Goal: Information Seeking & Learning: Learn about a topic

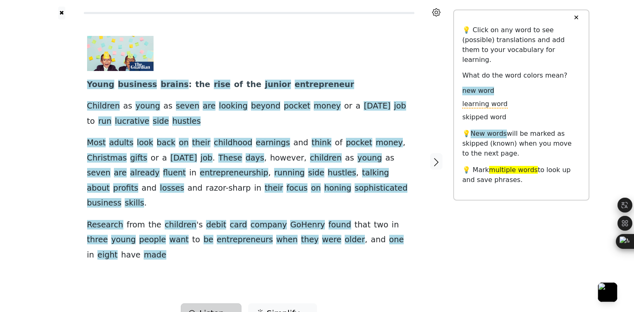
click at [223, 307] on span "Listen" at bounding box center [211, 313] width 25 height 12
drag, startPoint x: 463, startPoint y: 275, endPoint x: 451, endPoint y: 276, distance: 11.6
click at [463, 275] on div "✖ Young business brains : the rise of the junior entrepreneur Children as young…" at bounding box center [317, 166] width 545 height 333
click at [299, 303] on button "Simplify" at bounding box center [282, 313] width 69 height 20
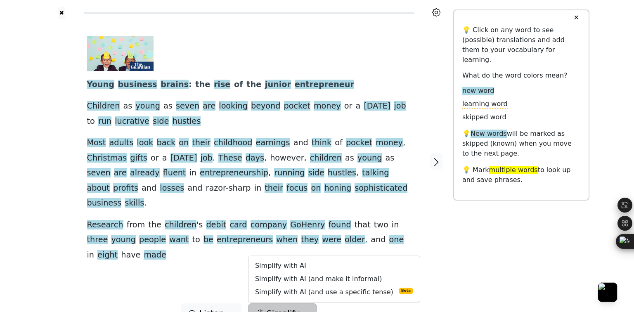
click at [346, 303] on div "Listen Generate audio for the content Listen to the article Add to playlist Sim…" at bounding box center [249, 313] width 409 height 20
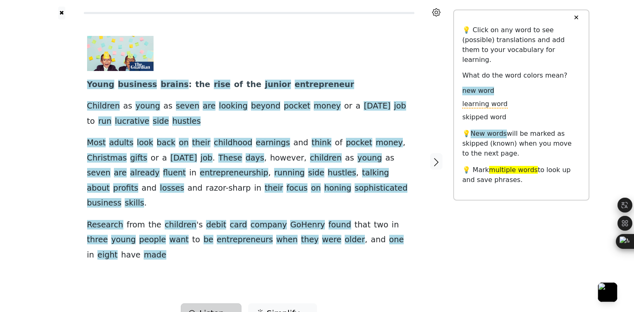
click at [196, 309] on icon "button" at bounding box center [192, 313] width 8 height 8
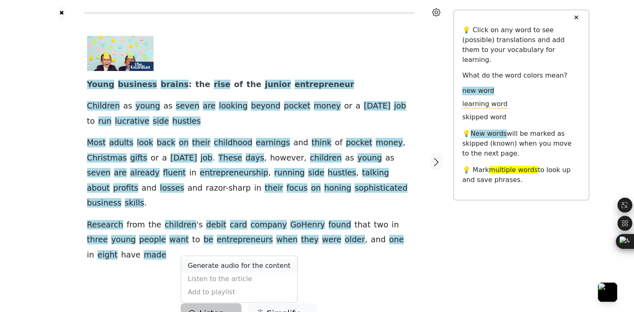
click at [205, 260] on link "Generate audio for the content" at bounding box center [239, 266] width 116 height 13
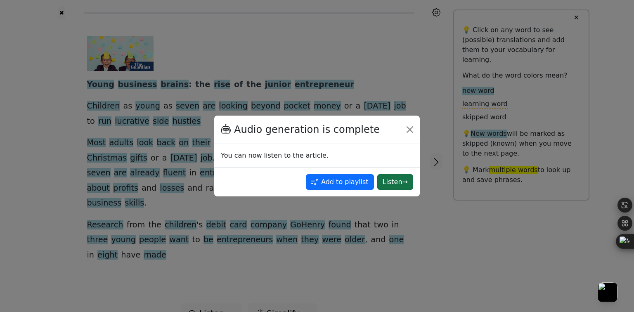
click at [387, 182] on button "Listen →" at bounding box center [395, 182] width 36 height 16
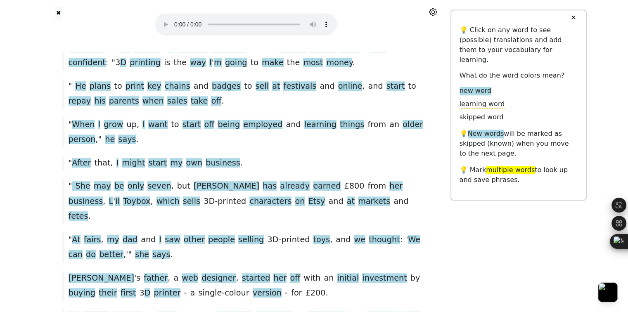
scroll to position [637, 0]
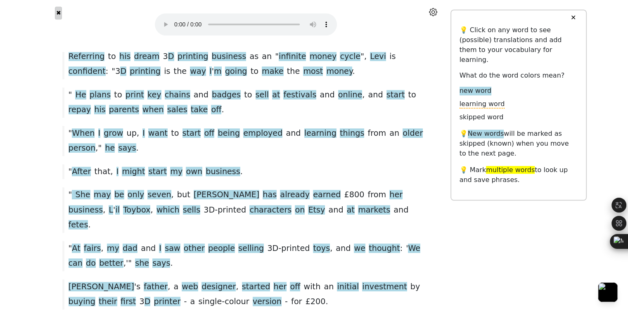
click at [62, 13] on button "✖" at bounding box center [58, 13] width 7 height 13
